Goal: Task Accomplishment & Management: Manage account settings

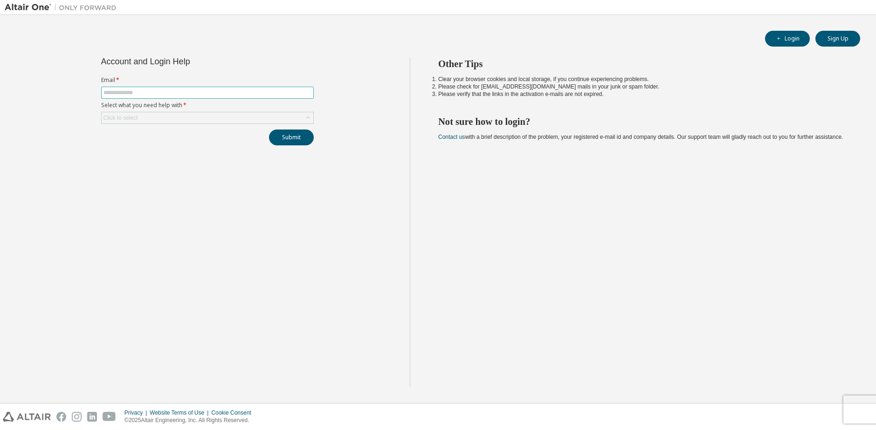
click at [187, 90] on input "text" at bounding box center [207, 92] width 208 height 7
type input "**********"
click at [167, 119] on div "Click to select" at bounding box center [208, 117] width 212 height 11
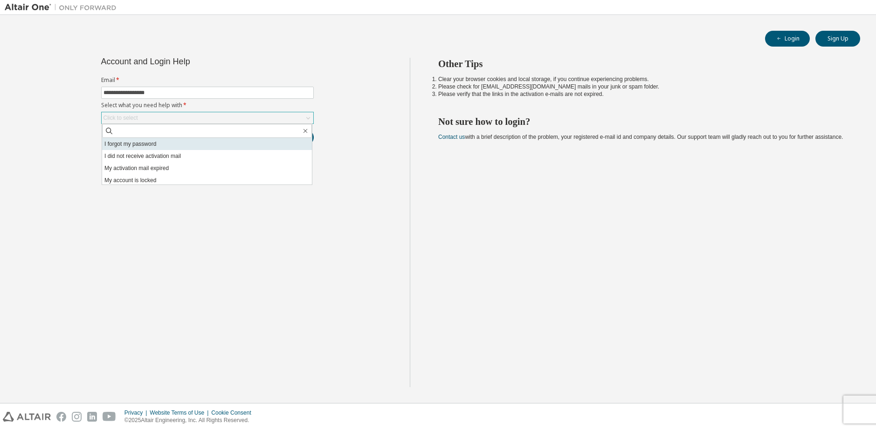
click at [126, 142] on li "I forgot my password" at bounding box center [207, 144] width 210 height 12
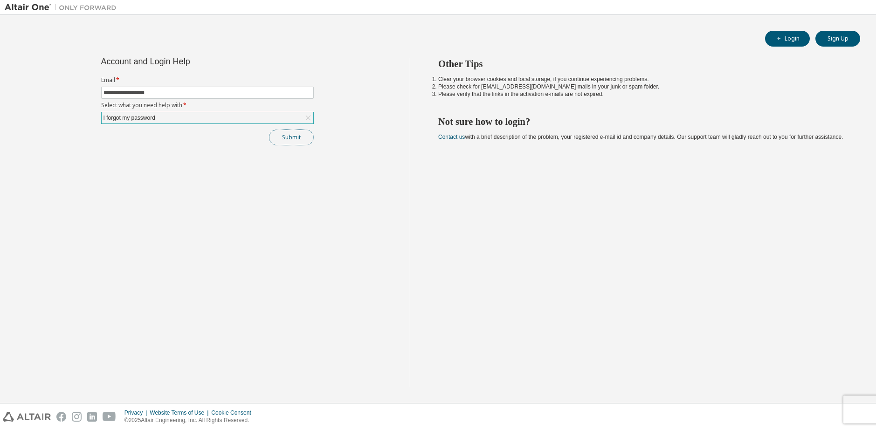
click at [302, 140] on button "Submit" at bounding box center [291, 138] width 45 height 16
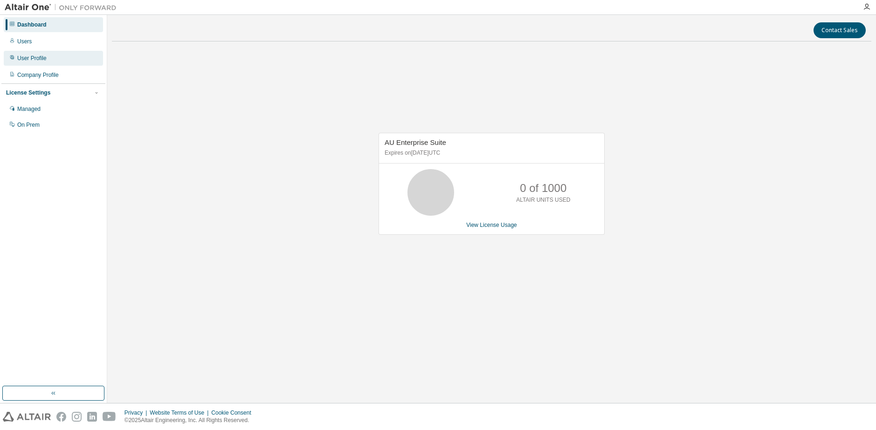
click at [31, 62] on div "User Profile" at bounding box center [53, 58] width 99 height 15
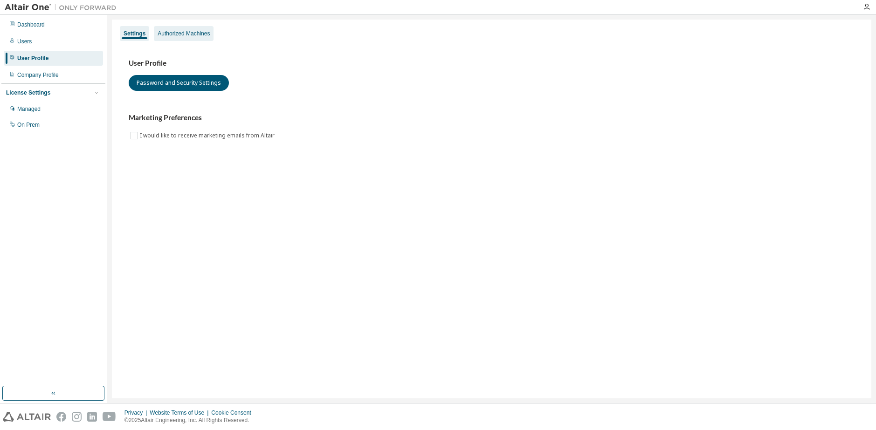
click at [177, 37] on div "Authorized Machines" at bounding box center [184, 33] width 60 height 15
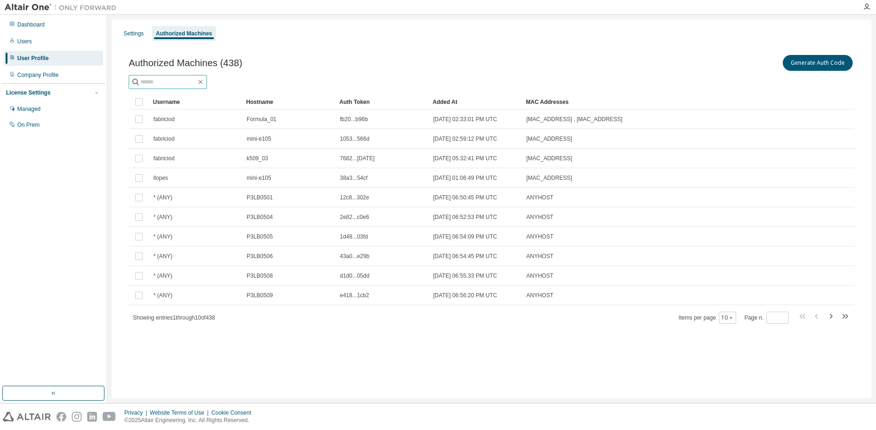
click at [193, 80] on input "text" at bounding box center [168, 81] width 56 height 9
type input "**********"
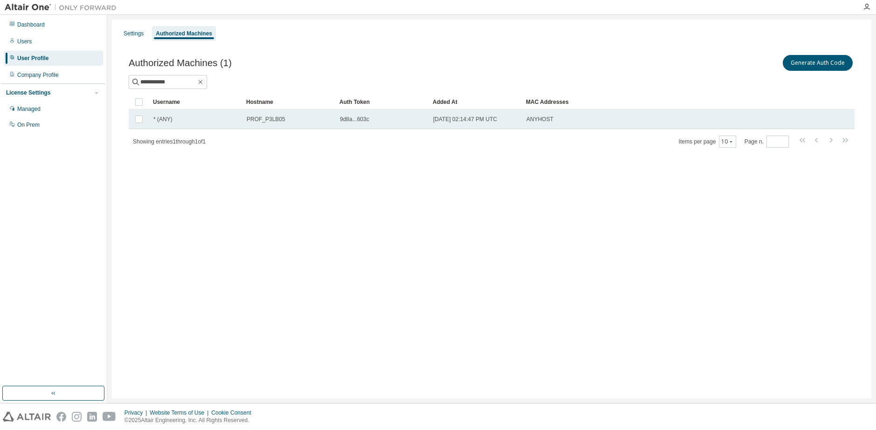
click at [345, 123] on td "9d8a...603c" at bounding box center [382, 120] width 93 height 20
click at [353, 120] on span "9d8a...603c" at bounding box center [354, 119] width 29 height 7
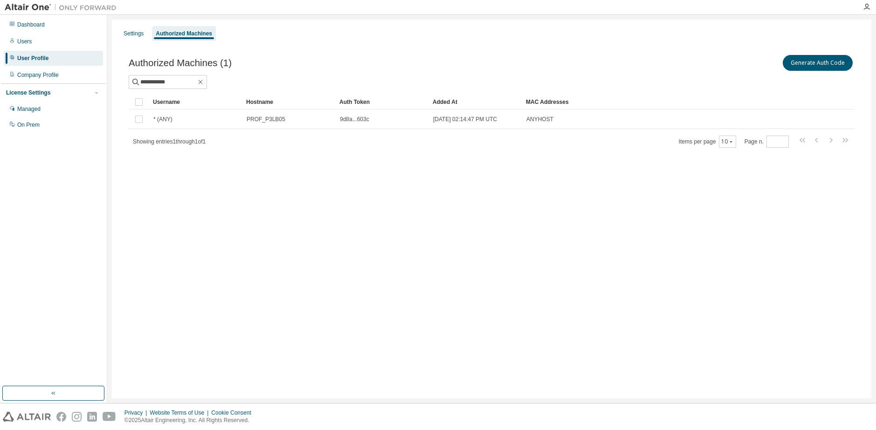
click at [353, 120] on span "9d8a...603c" at bounding box center [354, 119] width 29 height 7
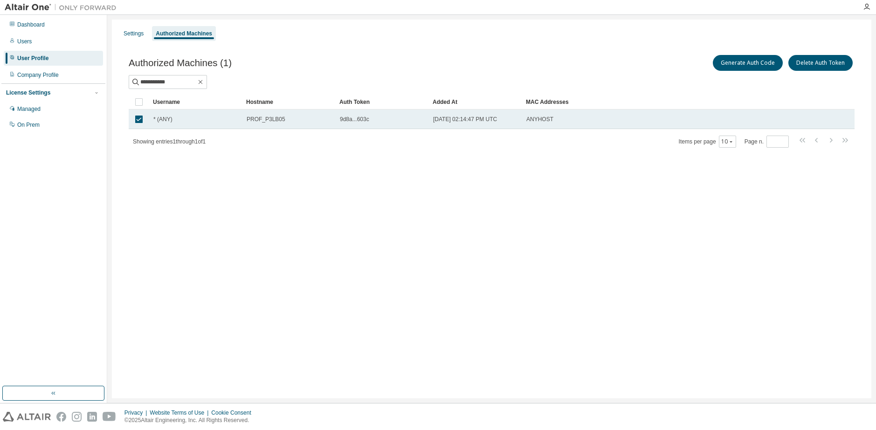
drag, startPoint x: 345, startPoint y: 123, endPoint x: 353, endPoint y: 120, distance: 8.0
click at [353, 120] on span "9d8a...603c" at bounding box center [354, 119] width 29 height 7
drag, startPoint x: 188, startPoint y: 122, endPoint x: 298, endPoint y: 122, distance: 110.0
click at [298, 122] on tr "* (ANY) PROF_P3LB05 9d8a...603c [DATE] 02:14:47 PM UTC ANYHOST" at bounding box center [492, 120] width 726 height 20
click at [374, 120] on div "9d8a...603c" at bounding box center [382, 119] width 85 height 7
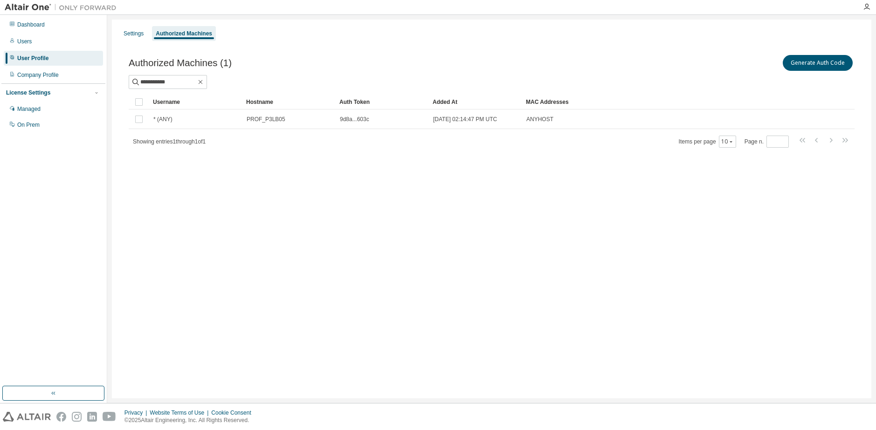
click at [372, 100] on div "Auth Token" at bounding box center [382, 102] width 86 height 15
click at [371, 100] on div "Auth Token" at bounding box center [382, 102] width 86 height 15
click at [374, 101] on icon at bounding box center [375, 102] width 6 height 6
click at [357, 101] on div "Auth Token" at bounding box center [382, 102] width 86 height 15
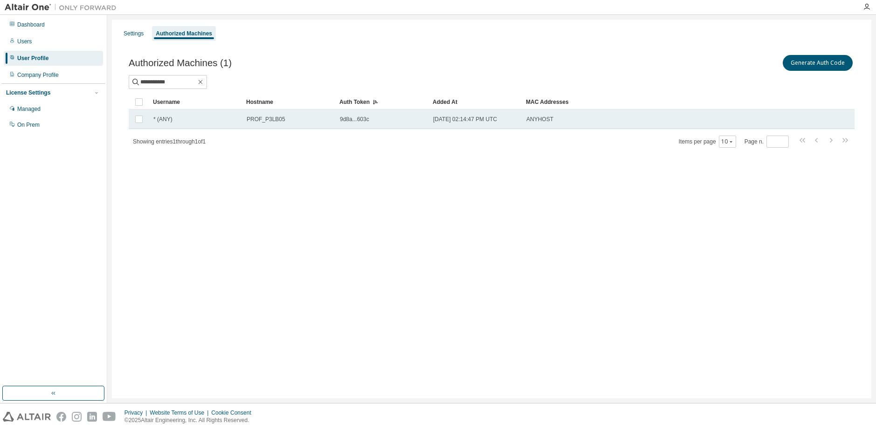
click at [522, 114] on td "[DATE] 02:14:47 PM UTC" at bounding box center [475, 120] width 93 height 20
click at [735, 65] on button "Generate Auth Code" at bounding box center [748, 63] width 70 height 16
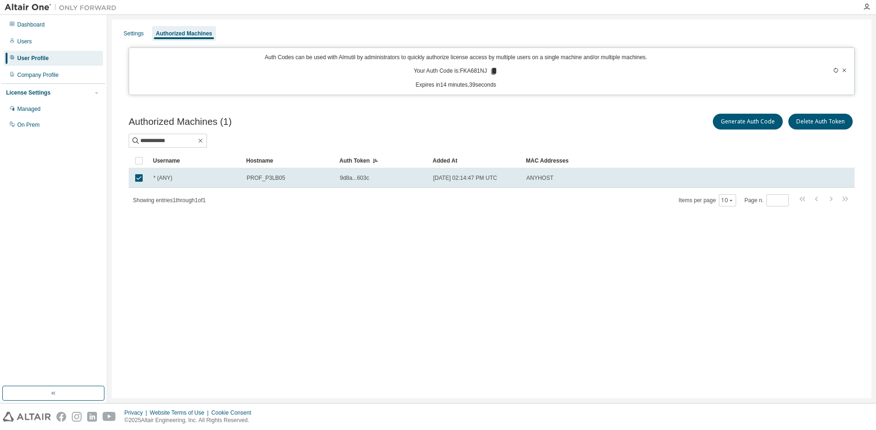
click at [493, 73] on icon at bounding box center [493, 71] width 5 height 7
click at [495, 69] on icon at bounding box center [493, 71] width 5 height 7
click at [530, 248] on div "**********" at bounding box center [491, 209] width 759 height 379
click at [563, 271] on div "**********" at bounding box center [491, 209] width 759 height 379
click at [540, 210] on div "**********" at bounding box center [491, 166] width 748 height 130
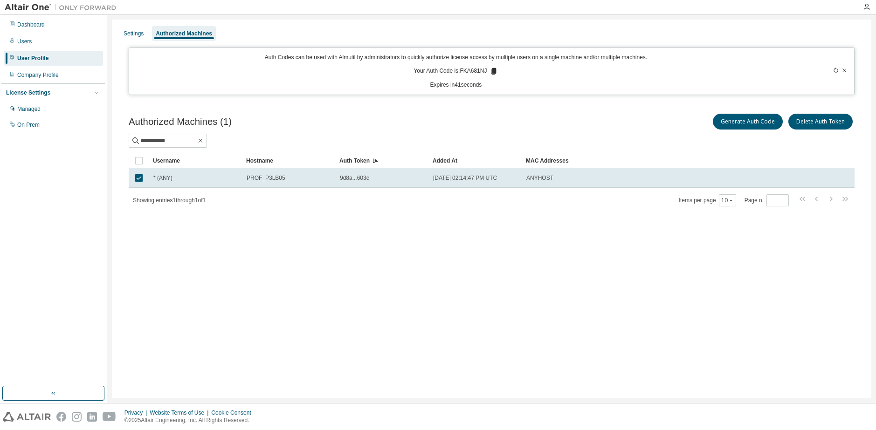
click at [376, 161] on icon at bounding box center [375, 161] width 6 height 6
click at [376, 161] on div "Auth Token" at bounding box center [382, 160] width 86 height 15
click at [174, 161] on div "Username" at bounding box center [196, 160] width 86 height 15
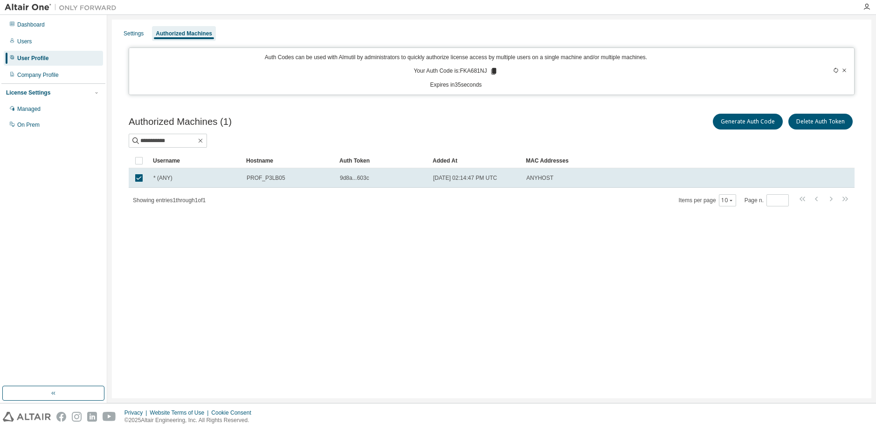
click at [166, 180] on span "* (ANY)" at bounding box center [162, 177] width 19 height 7
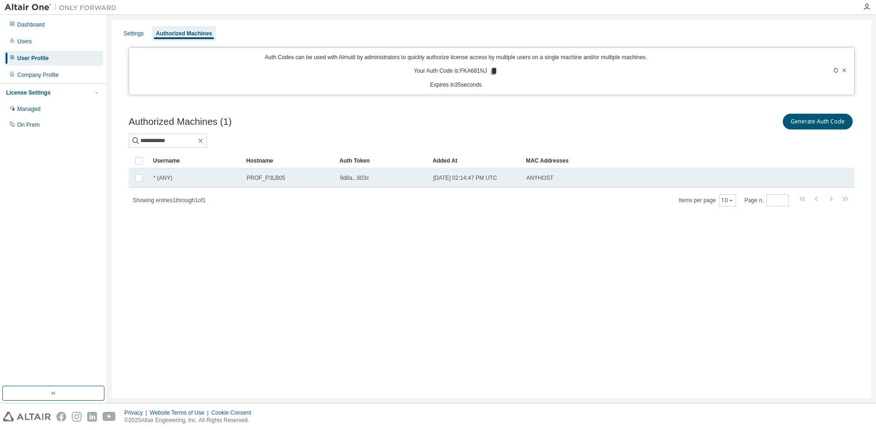
click at [274, 178] on span "PROF_P3LB05" at bounding box center [266, 177] width 39 height 7
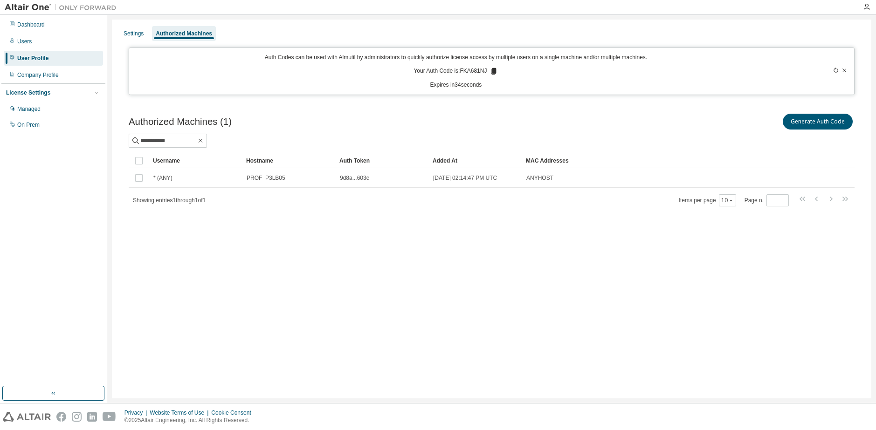
click at [375, 182] on td "9d8a...603c" at bounding box center [382, 178] width 93 height 20
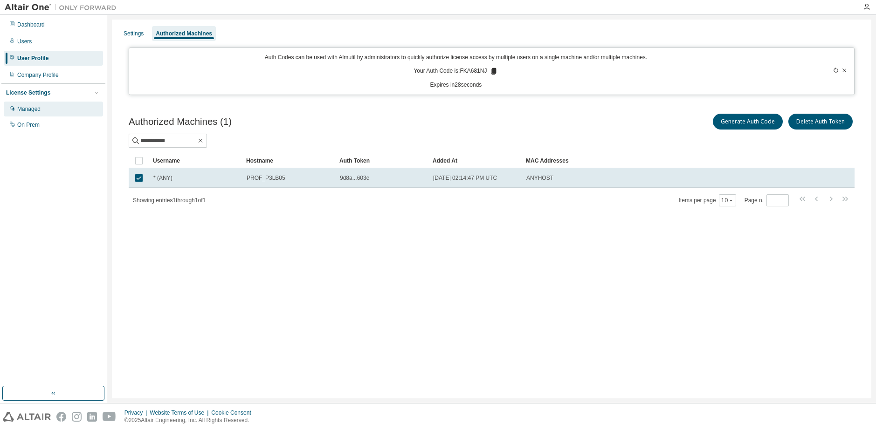
click at [41, 106] on div "Managed" at bounding box center [53, 109] width 99 height 15
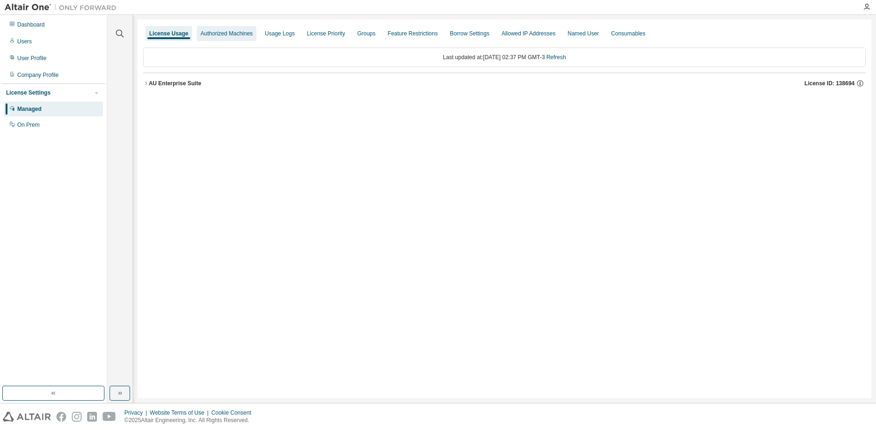
click at [243, 33] on div "Authorized Machines" at bounding box center [226, 33] width 52 height 7
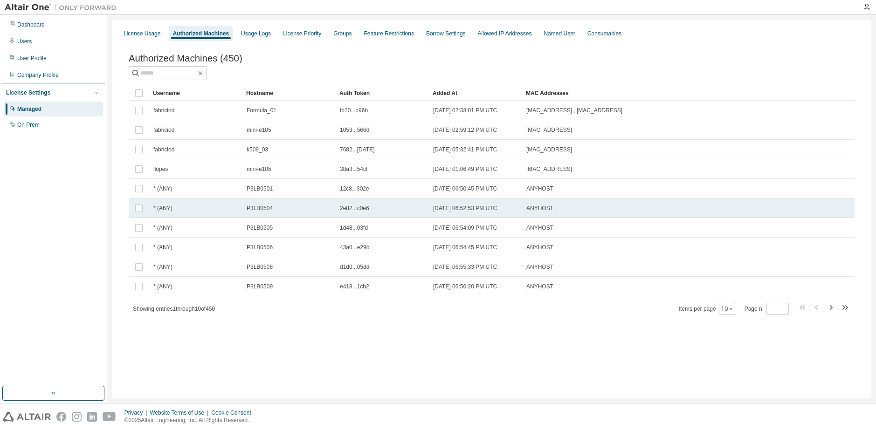
click at [357, 209] on span "2e82...c0e6" at bounding box center [354, 208] width 29 height 7
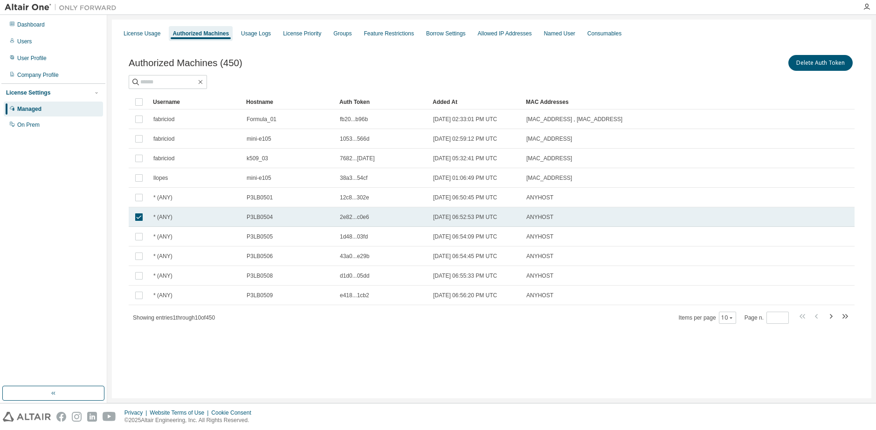
click at [354, 220] on span "2e82...c0e6" at bounding box center [354, 216] width 29 height 7
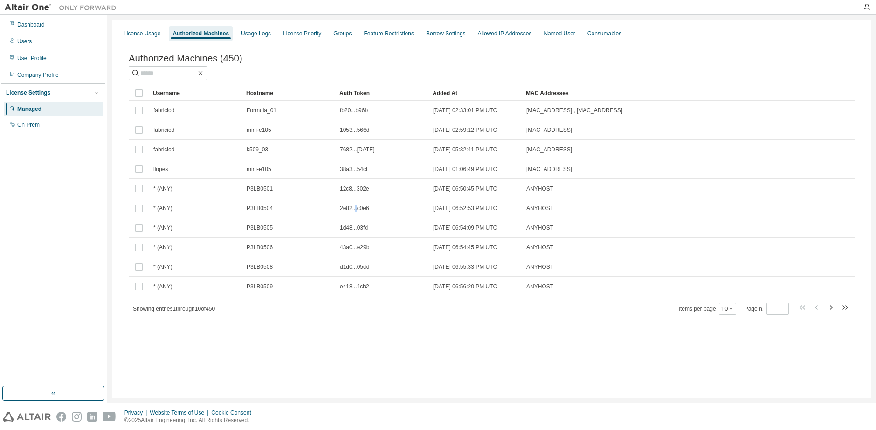
click at [354, 218] on td "2e82...c0e6" at bounding box center [382, 209] width 93 height 20
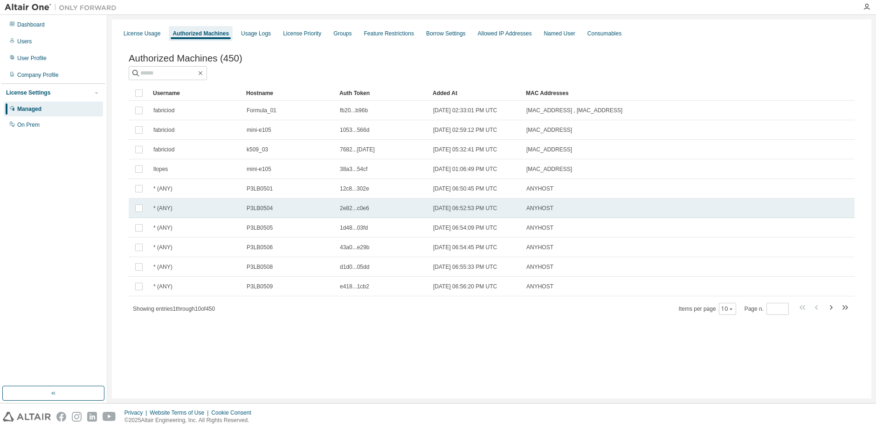
click at [357, 214] on td "2e82...c0e6" at bounding box center [382, 209] width 93 height 20
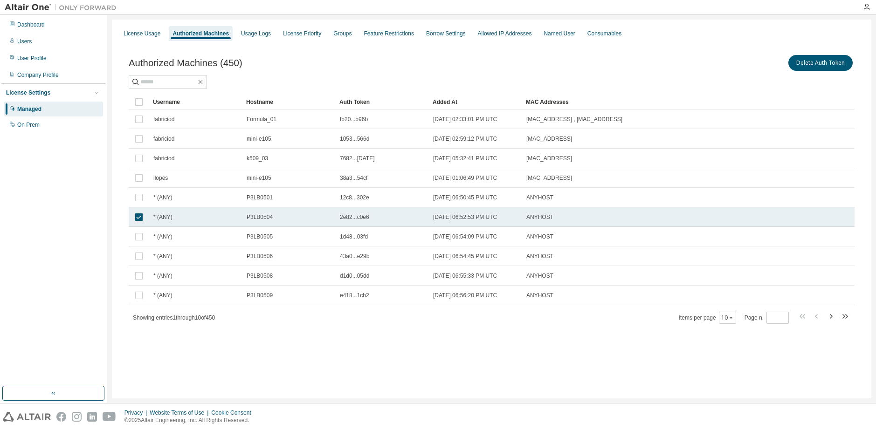
click at [360, 212] on td "2e82...c0e6" at bounding box center [382, 217] width 93 height 20
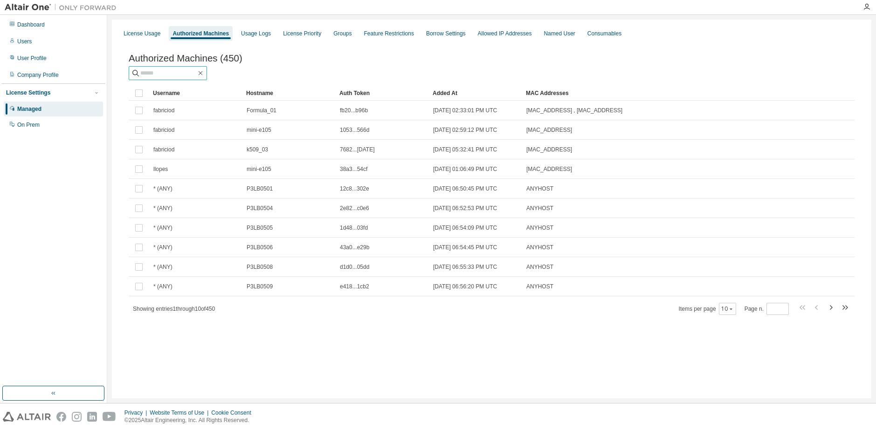
click at [182, 80] on span at bounding box center [168, 73] width 78 height 14
click at [185, 78] on input "text" at bounding box center [168, 73] width 56 height 9
type input "******"
click at [731, 311] on icon "button" at bounding box center [731, 309] width 6 height 6
click at [737, 346] on div "30" at bounding box center [757, 345] width 75 height 11
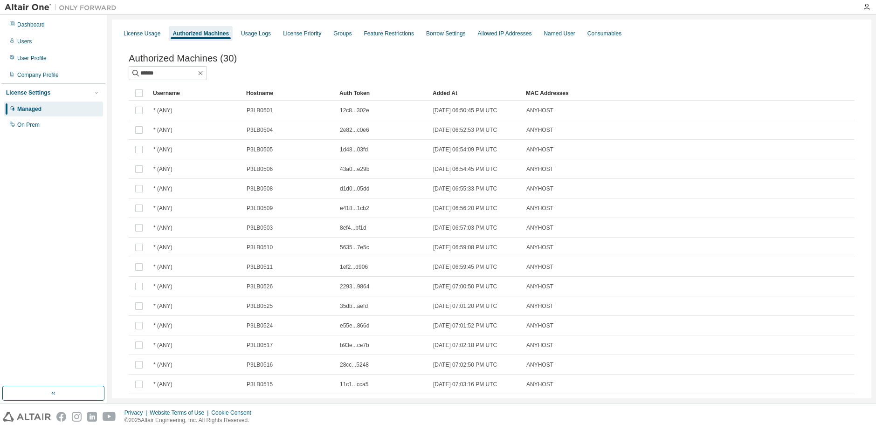
click at [277, 99] on div "Hostname" at bounding box center [289, 93] width 86 height 15
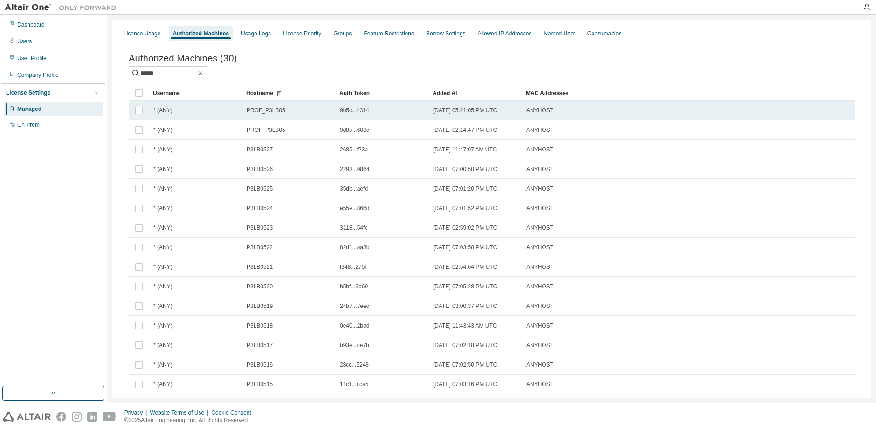
click at [299, 104] on td "PROF_P3LB05" at bounding box center [288, 111] width 93 height 20
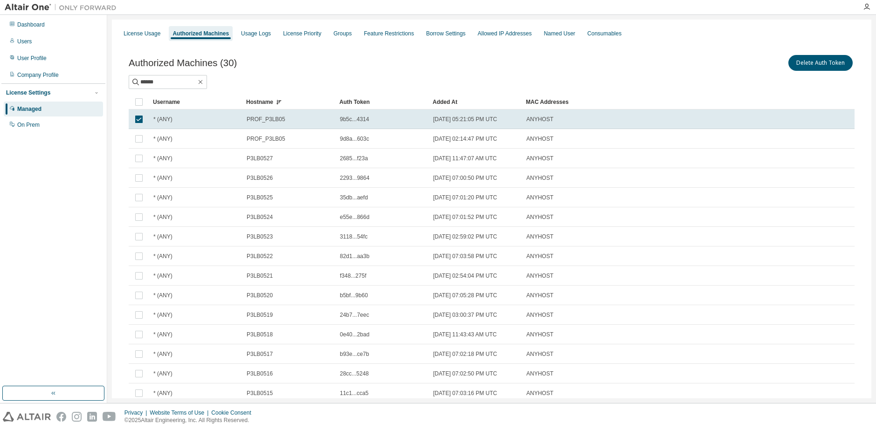
click at [272, 102] on div "Hostname" at bounding box center [289, 102] width 86 height 15
click at [359, 121] on span "4501...958f" at bounding box center [354, 119] width 28 height 7
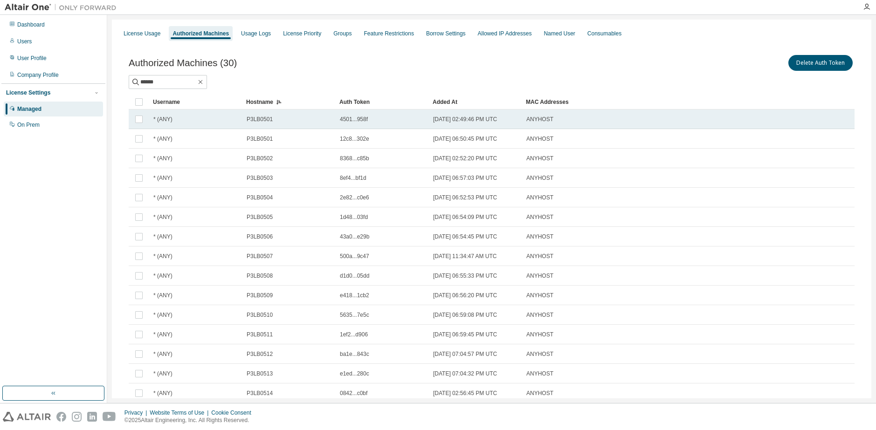
click at [348, 118] on span "4501...958f" at bounding box center [354, 119] width 28 height 7
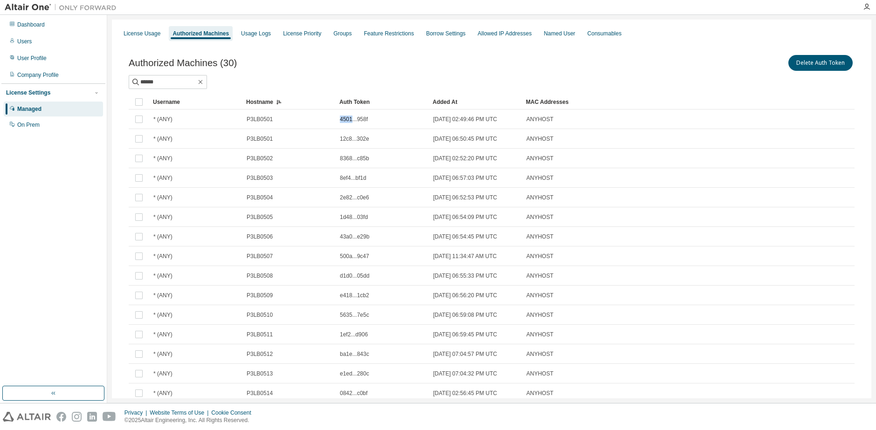
click at [348, 118] on span "4501...958f" at bounding box center [354, 119] width 28 height 7
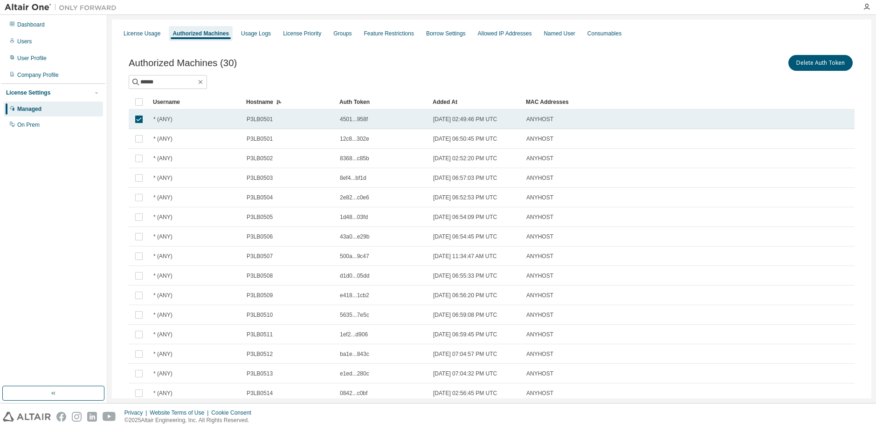
click at [348, 118] on span "4501...958f" at bounding box center [354, 119] width 28 height 7
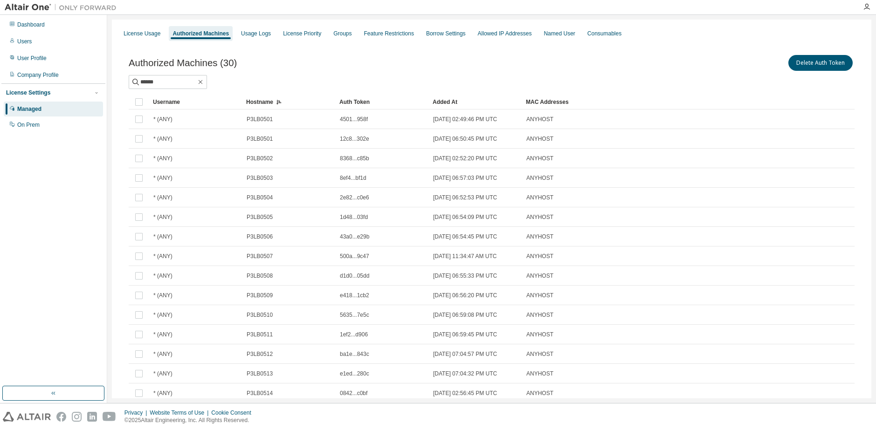
click at [348, 118] on span "4501...958f" at bounding box center [354, 119] width 28 height 7
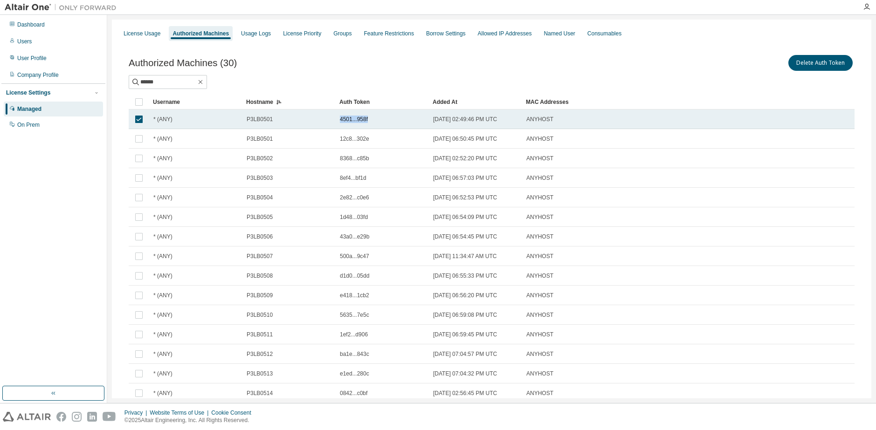
drag, startPoint x: 340, startPoint y: 118, endPoint x: 383, endPoint y: 118, distance: 42.9
click at [383, 118] on div "4501...958f" at bounding box center [382, 119] width 85 height 7
click at [346, 114] on td "4501...958f" at bounding box center [382, 120] width 93 height 20
click at [342, 116] on span "4501...958f" at bounding box center [354, 119] width 28 height 7
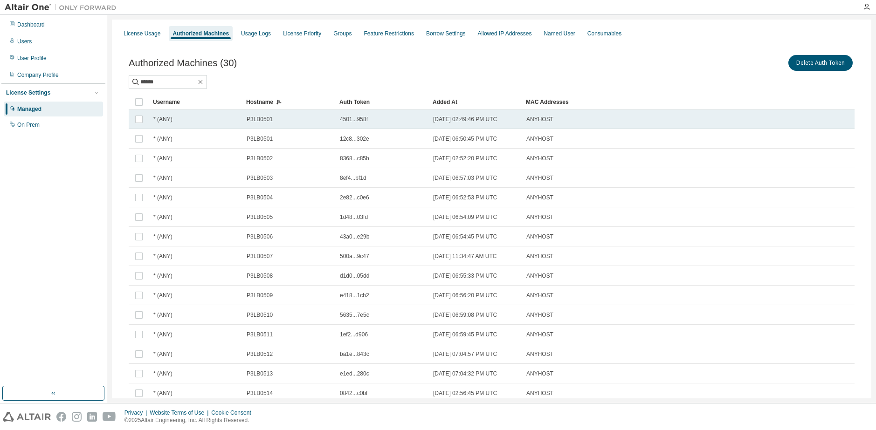
click at [342, 116] on span "4501...958f" at bounding box center [354, 119] width 28 height 7
click at [342, 118] on span "4501...958f" at bounding box center [354, 119] width 28 height 7
click at [349, 118] on span "4501...958f" at bounding box center [354, 119] width 28 height 7
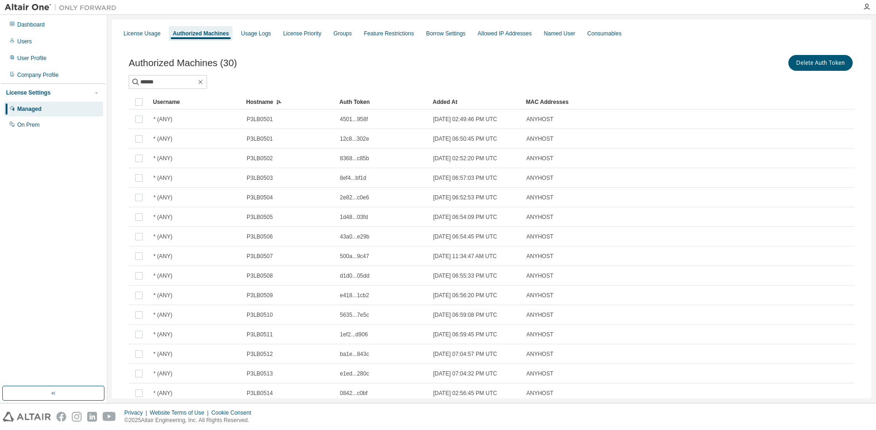
click at [349, 118] on span "4501...958f" at bounding box center [354, 119] width 28 height 7
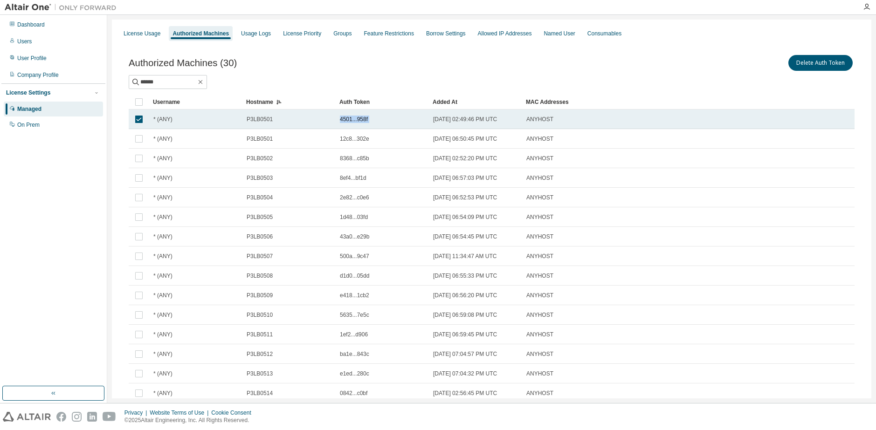
click at [349, 118] on span "4501...958f" at bounding box center [354, 119] width 28 height 7
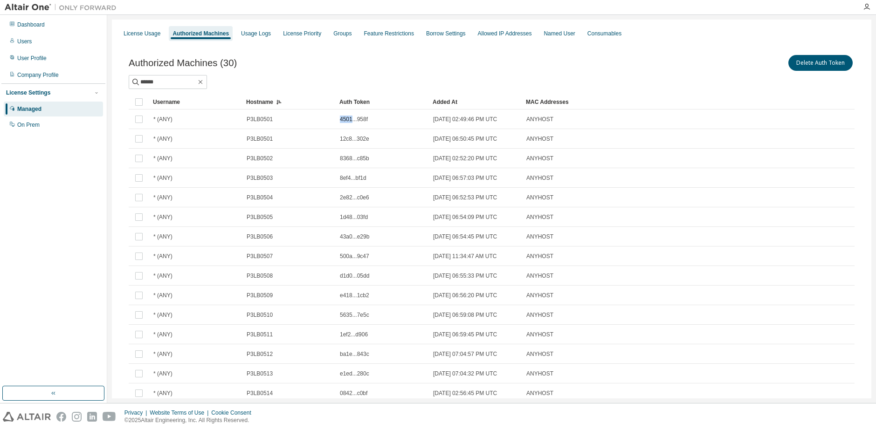
click at [349, 118] on span "4501...958f" at bounding box center [354, 119] width 28 height 7
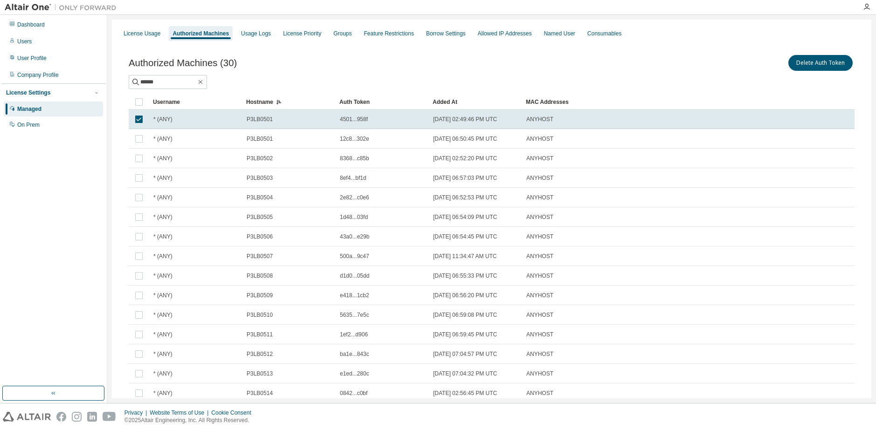
click at [349, 118] on span "4501...958f" at bounding box center [354, 119] width 28 height 7
click at [351, 118] on span "4501...958f" at bounding box center [354, 119] width 28 height 7
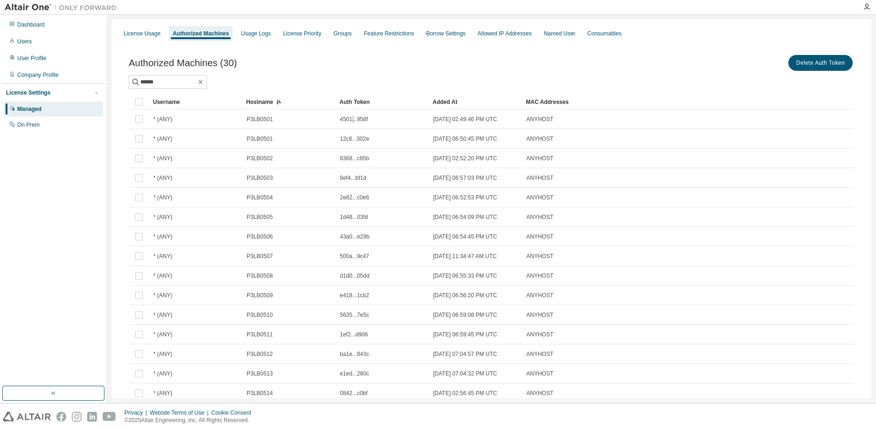
click at [351, 118] on span "4501...958f" at bounding box center [354, 119] width 28 height 7
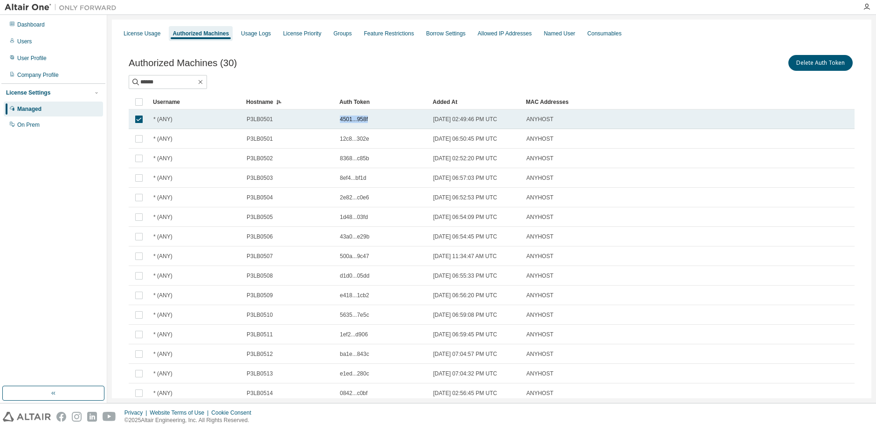
drag, startPoint x: 341, startPoint y: 119, endPoint x: 379, endPoint y: 117, distance: 37.8
click at [379, 117] on div "4501...958f" at bounding box center [382, 119] width 85 height 7
click at [351, 120] on span "4501...958f" at bounding box center [354, 119] width 28 height 7
drag, startPoint x: 351, startPoint y: 120, endPoint x: 377, endPoint y: 120, distance: 26.6
click at [377, 120] on div "4501...958f" at bounding box center [382, 119] width 85 height 7
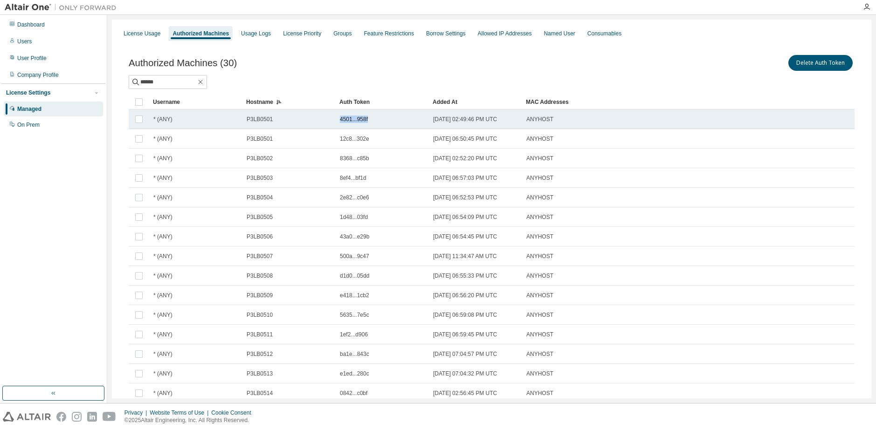
drag, startPoint x: 339, startPoint y: 121, endPoint x: 381, endPoint y: 121, distance: 41.5
click at [381, 121] on td "4501...958f" at bounding box center [382, 120] width 93 height 20
copy span "4501...958f"
click at [359, 121] on span "4501...958f" at bounding box center [354, 119] width 28 height 7
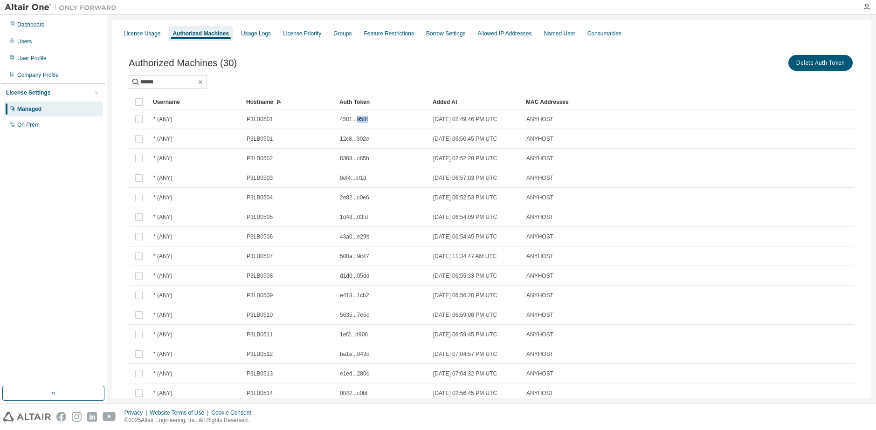
click at [359, 121] on span "4501...958f" at bounding box center [354, 119] width 28 height 7
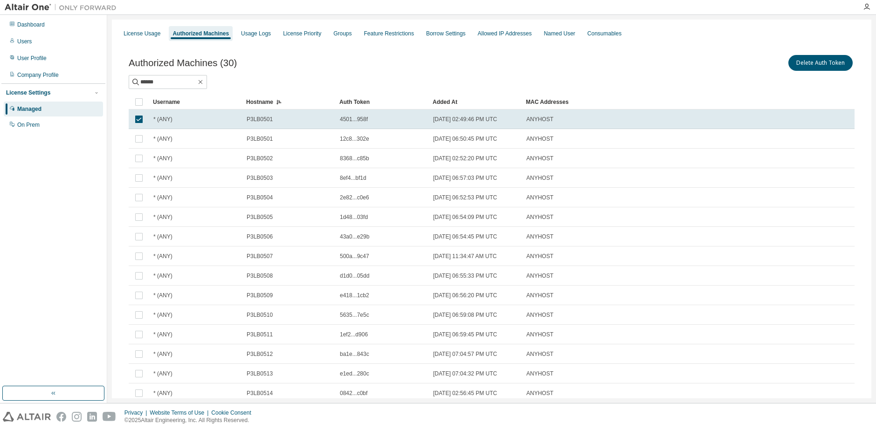
click at [359, 121] on span "4501...958f" at bounding box center [354, 119] width 28 height 7
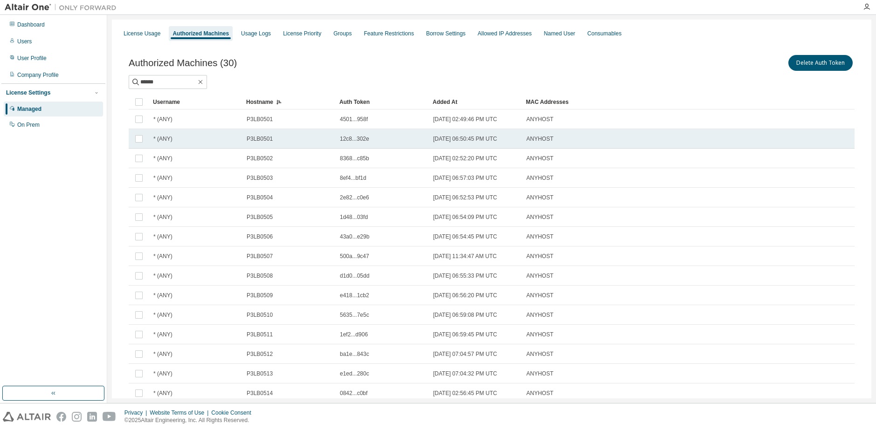
click at [356, 142] on span "12c8...302e" at bounding box center [354, 138] width 29 height 7
click at [356, 141] on span "12c8...302e" at bounding box center [354, 138] width 29 height 7
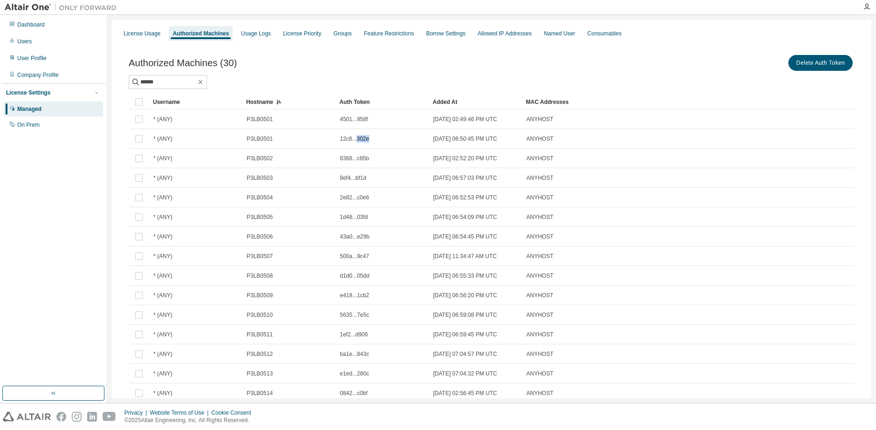
click at [356, 141] on span "12c8...302e" at bounding box center [354, 138] width 29 height 7
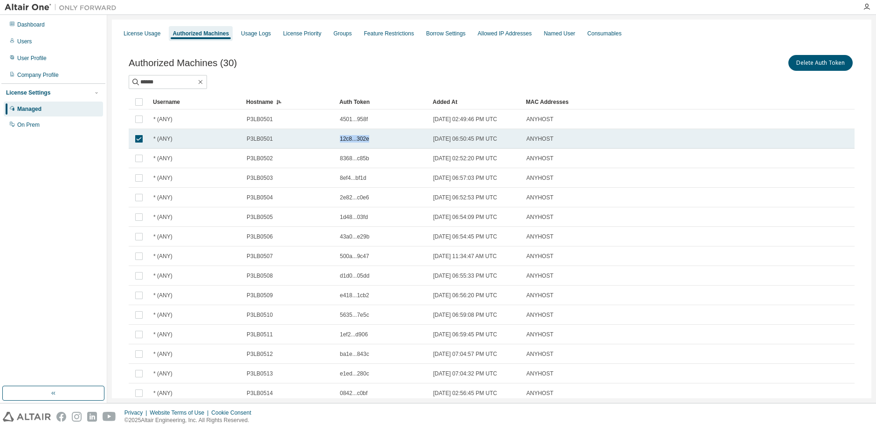
drag, startPoint x: 340, startPoint y: 139, endPoint x: 369, endPoint y: 136, distance: 29.5
click at [369, 136] on div "12c8...302e" at bounding box center [382, 138] width 85 height 7
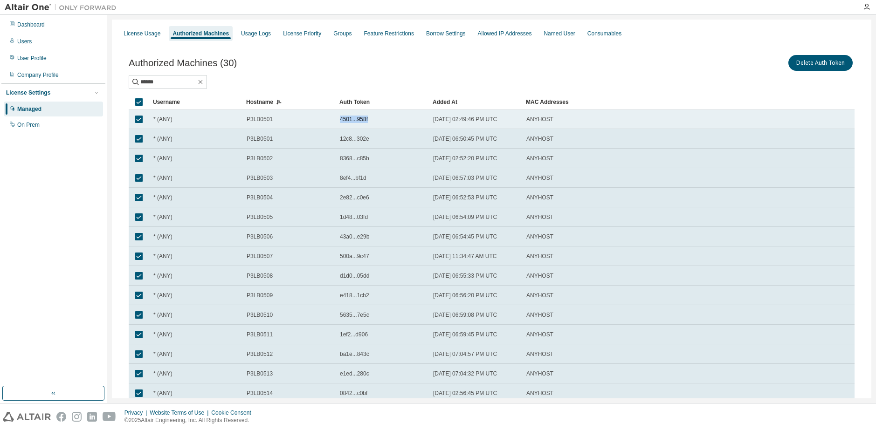
drag, startPoint x: 340, startPoint y: 122, endPoint x: 389, endPoint y: 123, distance: 48.9
click at [389, 123] on td "4501...958f" at bounding box center [382, 120] width 93 height 20
copy span "4501...958f"
click at [561, 54] on div "Delete Auth Token" at bounding box center [673, 63] width 363 height 20
click at [354, 123] on span "4501...958f" at bounding box center [354, 119] width 28 height 7
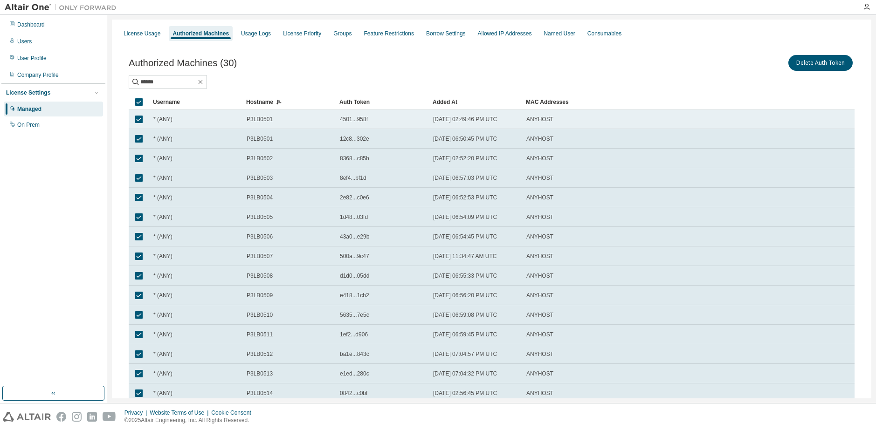
click at [347, 119] on span "4501...958f" at bounding box center [354, 119] width 28 height 7
drag, startPoint x: 341, startPoint y: 118, endPoint x: 384, endPoint y: 119, distance: 42.9
click at [384, 119] on div "4501...958f" at bounding box center [382, 119] width 85 height 7
drag, startPoint x: 341, startPoint y: 139, endPoint x: 382, endPoint y: 141, distance: 41.1
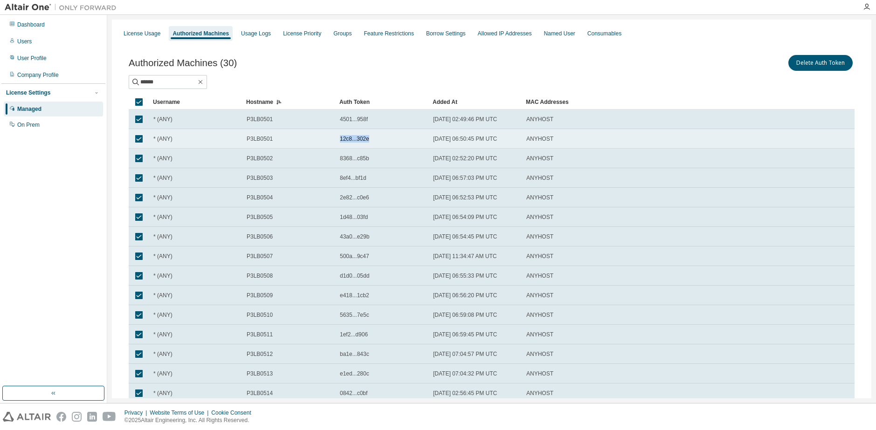
click at [382, 141] on div "12c8...302e" at bounding box center [382, 138] width 85 height 7
drag, startPoint x: 357, startPoint y: 139, endPoint x: 340, endPoint y: 139, distance: 16.3
click at [340, 139] on span "12c8...302e" at bounding box center [354, 138] width 29 height 7
drag, startPoint x: 340, startPoint y: 139, endPoint x: 378, endPoint y: 140, distance: 38.2
click at [378, 140] on div "12c8...302e" at bounding box center [382, 138] width 85 height 7
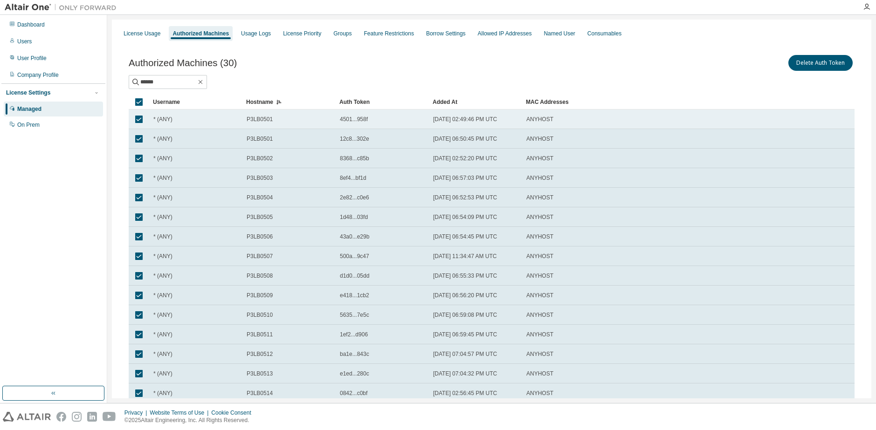
copy span "12c8...302e"
click at [610, 55] on div "Delete Auth Token" at bounding box center [673, 63] width 363 height 20
click at [358, 118] on span "4501...958f" at bounding box center [354, 119] width 28 height 7
drag, startPoint x: 358, startPoint y: 118, endPoint x: 366, endPoint y: 118, distance: 7.5
click at [366, 118] on span "4501...958f" at bounding box center [354, 119] width 28 height 7
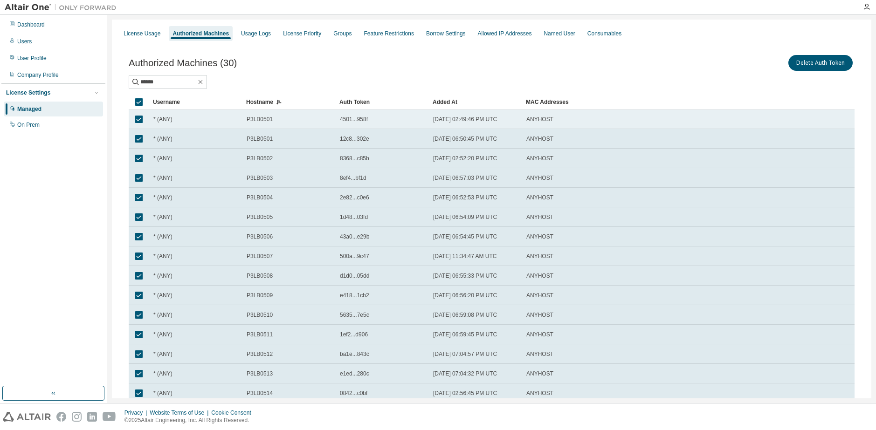
drag, startPoint x: 364, startPoint y: 119, endPoint x: 344, endPoint y: 117, distance: 20.6
click at [344, 117] on span "4501...958f" at bounding box center [354, 119] width 28 height 7
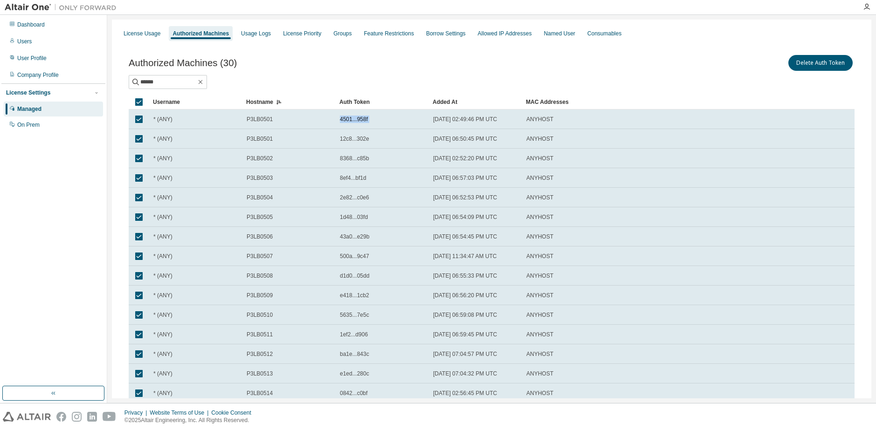
click at [344, 117] on span "4501...958f" at bounding box center [354, 119] width 28 height 7
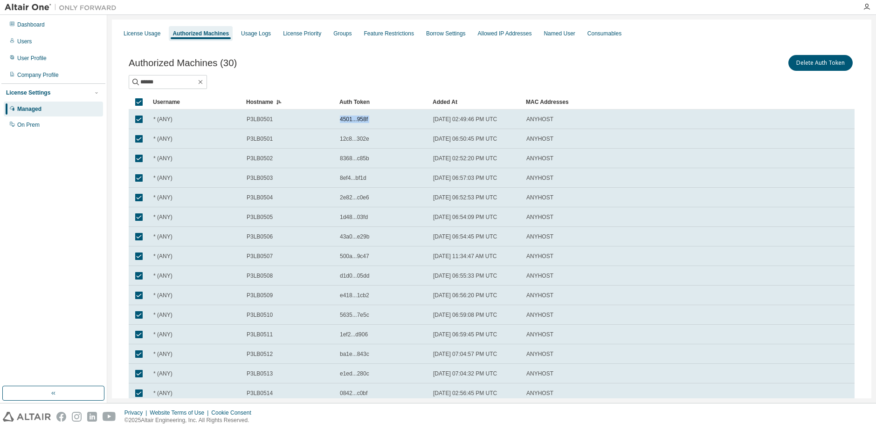
click at [344, 117] on span "4501...958f" at bounding box center [354, 119] width 28 height 7
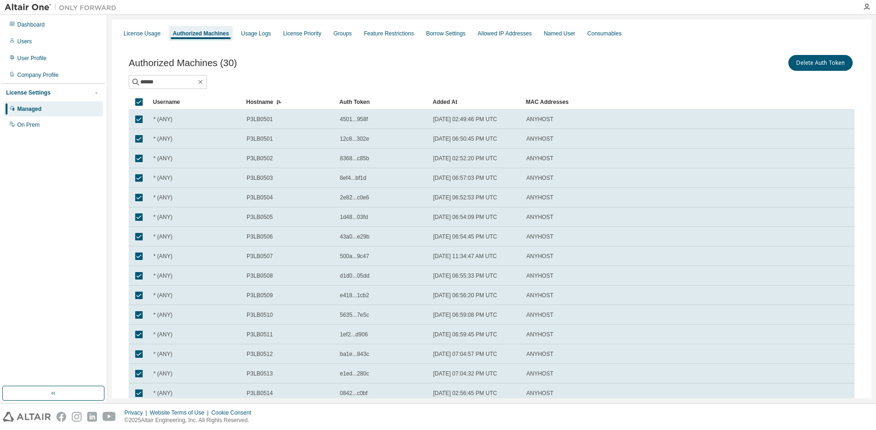
click at [398, 88] on div "******" at bounding box center [492, 82] width 726 height 14
click at [560, 128] on td "ANYHOST" at bounding box center [638, 120] width 233 height 20
click at [411, 122] on div "4501...958f" at bounding box center [382, 119] width 85 height 7
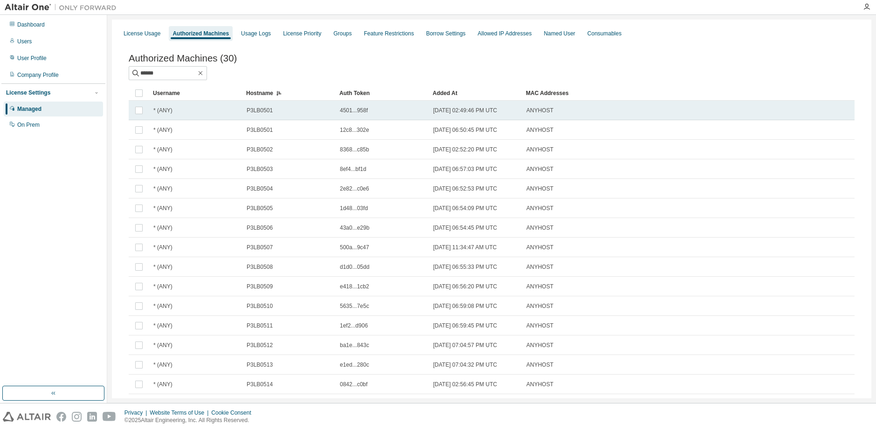
click at [208, 112] on div "* (ANY)" at bounding box center [195, 110] width 85 height 7
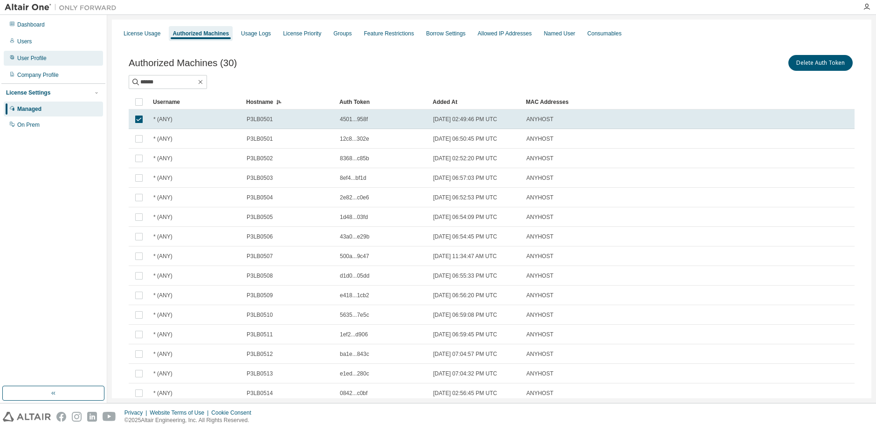
click at [49, 58] on div "User Profile" at bounding box center [53, 58] width 99 height 15
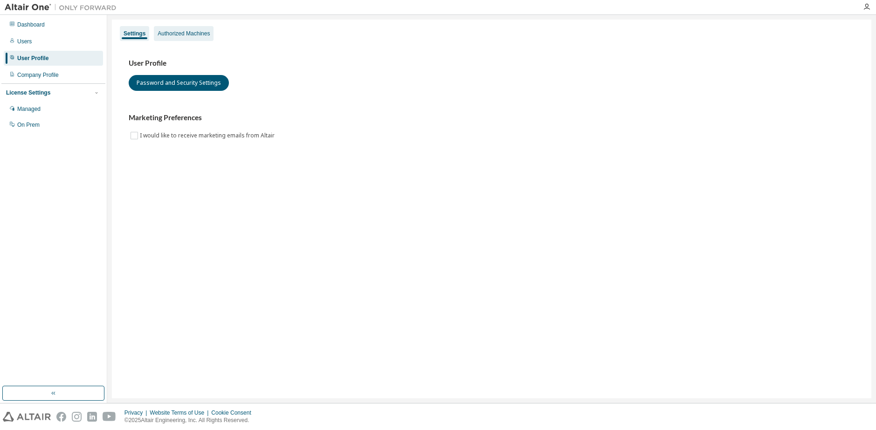
click at [197, 37] on div "Authorized Machines" at bounding box center [184, 33] width 60 height 15
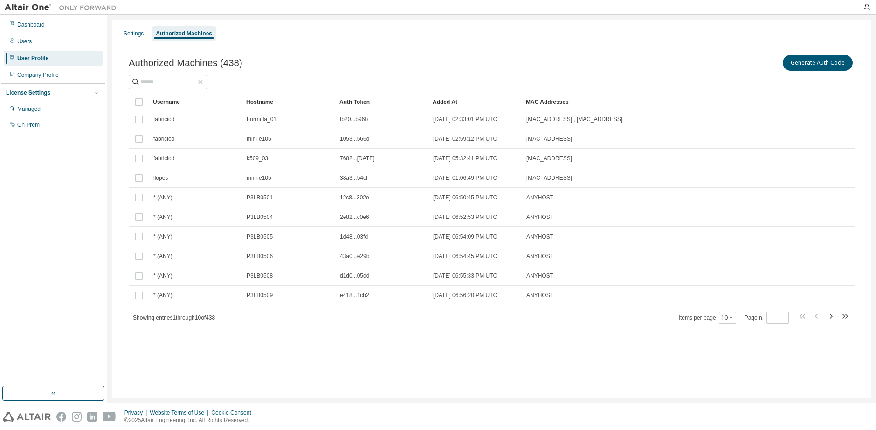
click at [186, 82] on input "text" at bounding box center [168, 81] width 56 height 9
type input "******"
click at [733, 320] on icon "button" at bounding box center [731, 318] width 6 height 6
click at [734, 350] on div "30" at bounding box center [757, 352] width 75 height 11
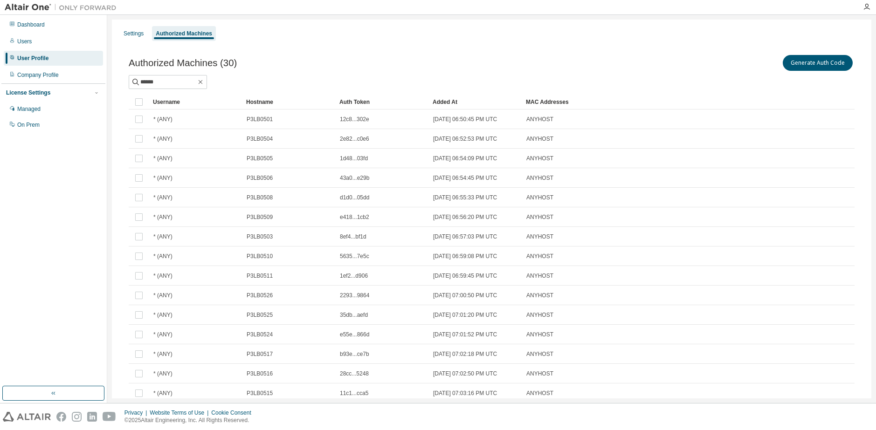
click at [289, 106] on div "Hostname" at bounding box center [289, 102] width 86 height 15
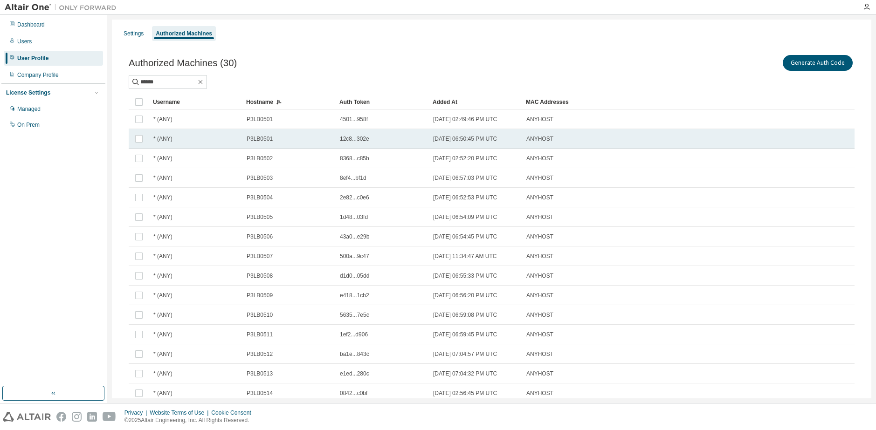
click at [372, 140] on div "12c8...302e" at bounding box center [382, 138] width 85 height 7
click at [795, 64] on button "Delete Auth Token" at bounding box center [820, 63] width 64 height 16
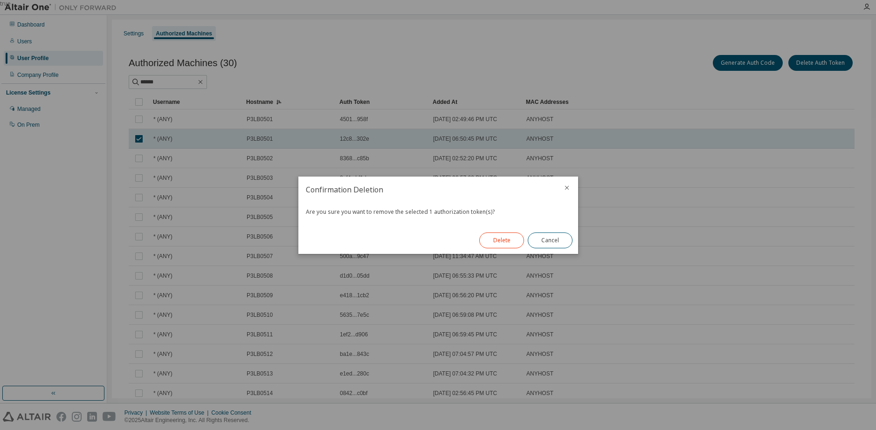
click at [511, 240] on button "Delete" at bounding box center [501, 241] width 45 height 16
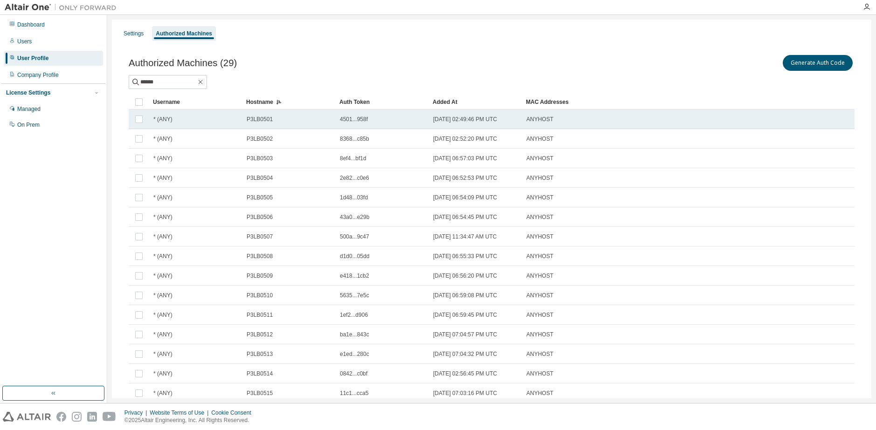
click at [368, 123] on div "4501...958f" at bounding box center [382, 119] width 85 height 7
click at [747, 61] on button "Generate Auth Code" at bounding box center [748, 63] width 70 height 16
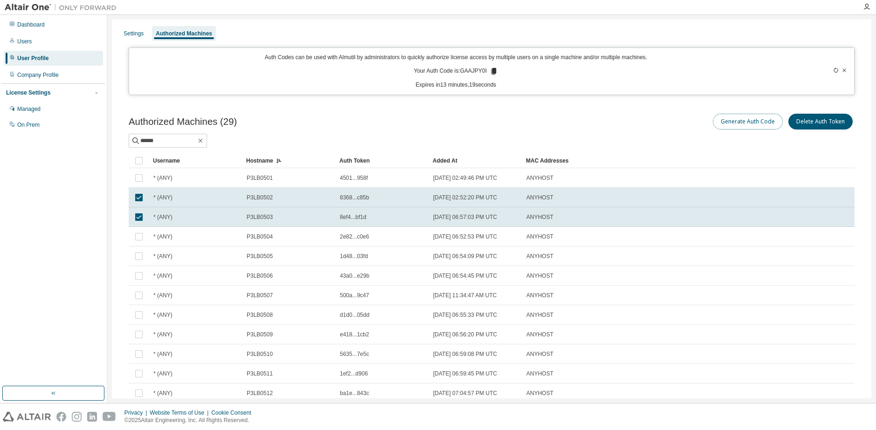
click at [745, 121] on button "Generate Auth Code" at bounding box center [748, 122] width 70 height 16
click at [734, 123] on button "Generate Auth Code" at bounding box center [748, 122] width 70 height 16
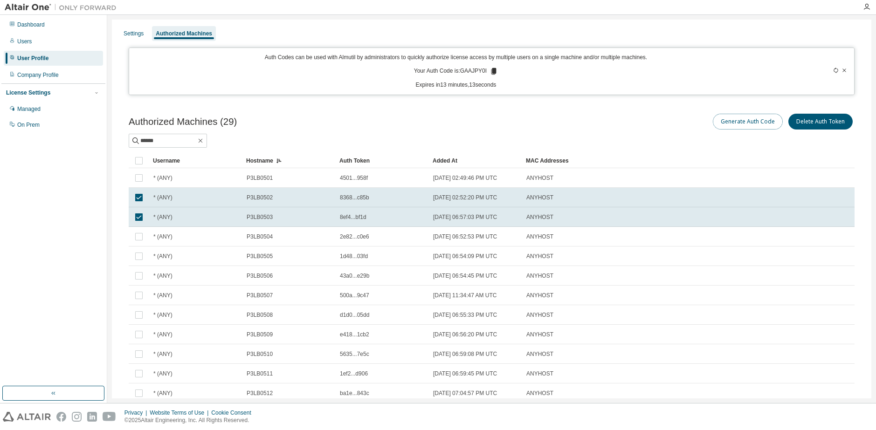
click at [734, 123] on button "Generate Auth Code" at bounding box center [748, 122] width 70 height 16
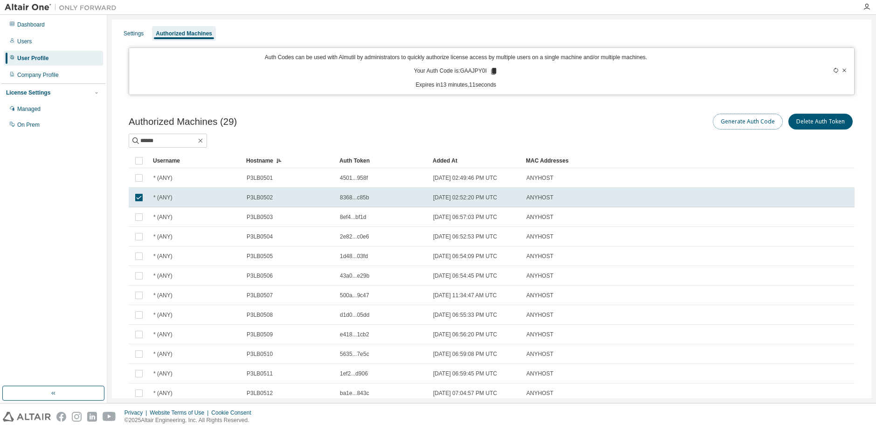
click at [727, 124] on button "Generate Auth Code" at bounding box center [748, 122] width 70 height 16
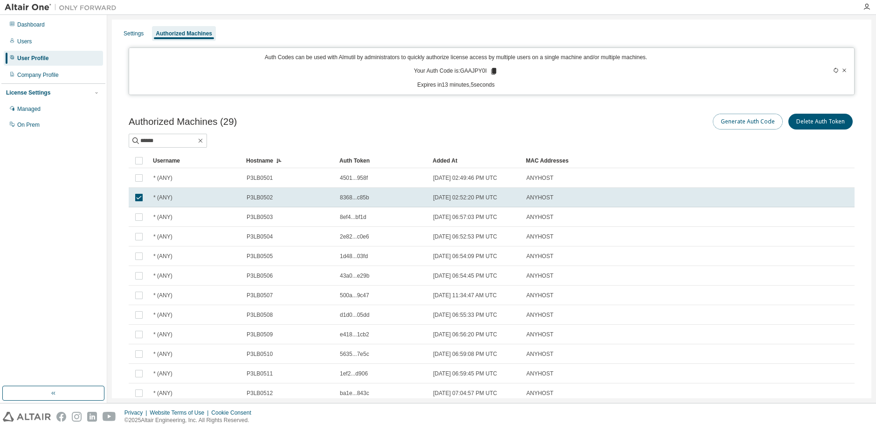
click at [727, 124] on button "Generate Auth Code" at bounding box center [748, 122] width 70 height 16
click at [842, 71] on icon at bounding box center [844, 71] width 6 height 6
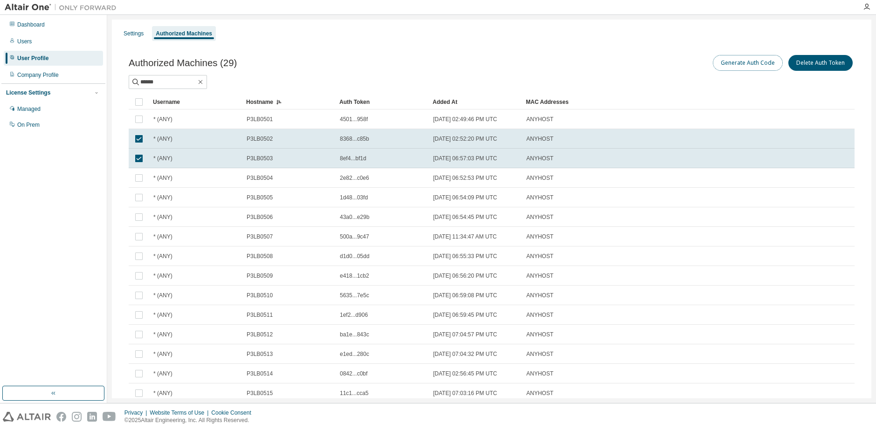
click at [739, 62] on button "Generate Auth Code" at bounding box center [748, 63] width 70 height 16
drag, startPoint x: 573, startPoint y: 45, endPoint x: 568, endPoint y: 46, distance: 5.1
click at [573, 45] on div "Authorized Machines (29) Generate Auth Code Delete Auth Token ****** Clear Load…" at bounding box center [491, 381] width 748 height 679
click at [542, 56] on div "Generate Auth Code Delete Auth Token" at bounding box center [672, 63] width 362 height 20
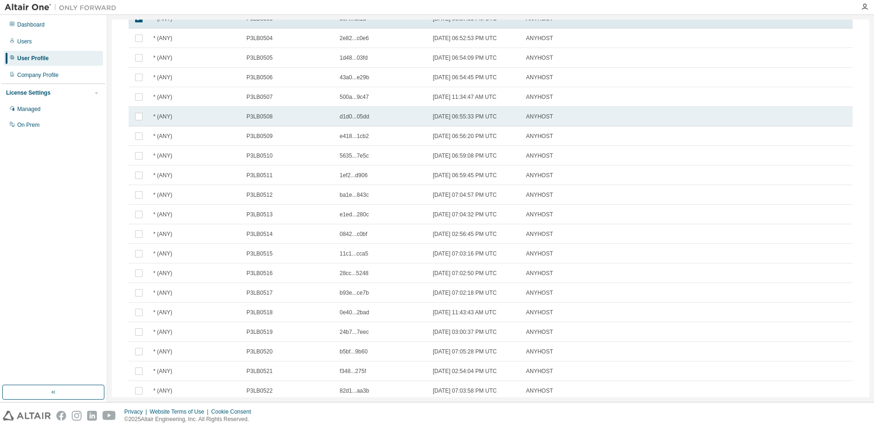
scroll to position [186, 0]
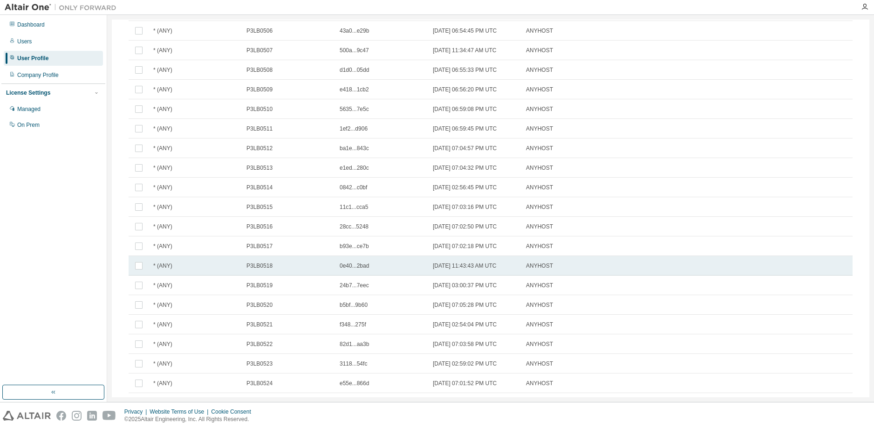
click at [303, 267] on div "P3LB0518" at bounding box center [289, 265] width 85 height 7
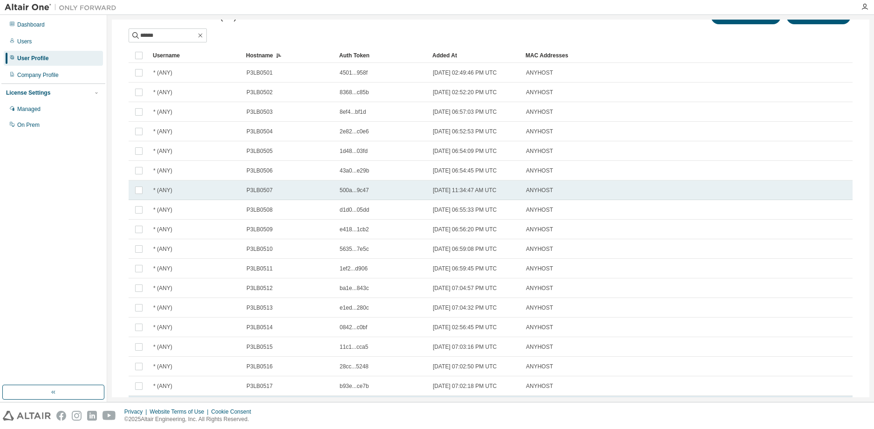
scroll to position [0, 0]
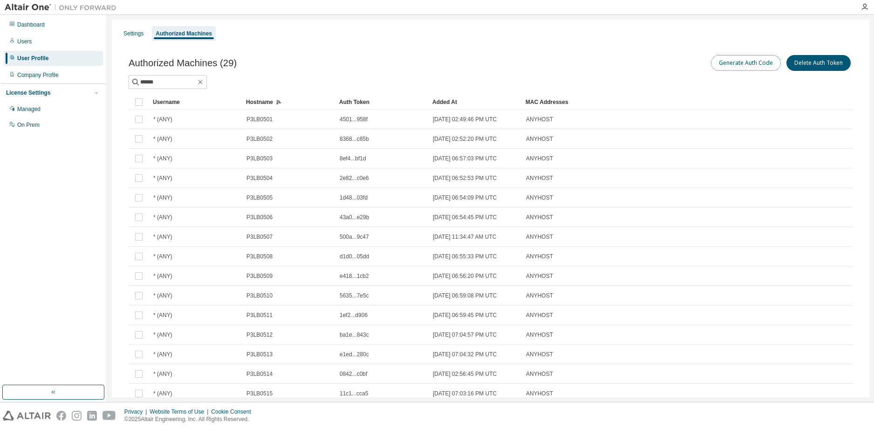
click at [737, 69] on button "Generate Auth Code" at bounding box center [746, 63] width 70 height 16
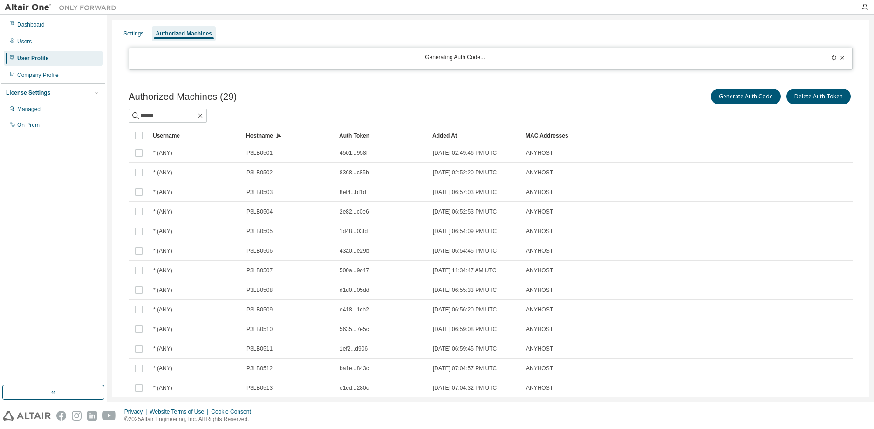
click at [831, 55] on icon at bounding box center [834, 58] width 6 height 6
click at [831, 56] on icon at bounding box center [834, 58] width 6 height 6
click at [831, 58] on icon at bounding box center [834, 58] width 6 height 6
